Goal: Task Accomplishment & Management: Manage account settings

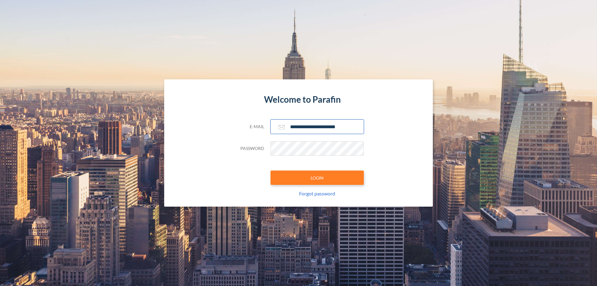
type input "**********"
click at [317, 178] on button "LOGIN" at bounding box center [317, 177] width 93 height 14
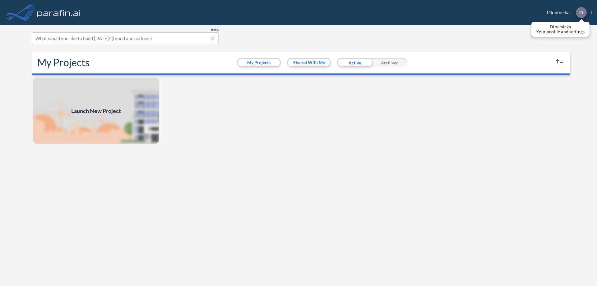
click at [581, 12] on p "D" at bounding box center [582, 13] width 4 height 6
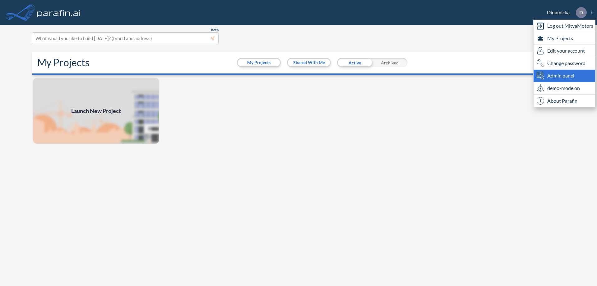
click at [565, 76] on span "Admin panel" at bounding box center [561, 75] width 27 height 7
